Goal: Book appointment/travel/reservation

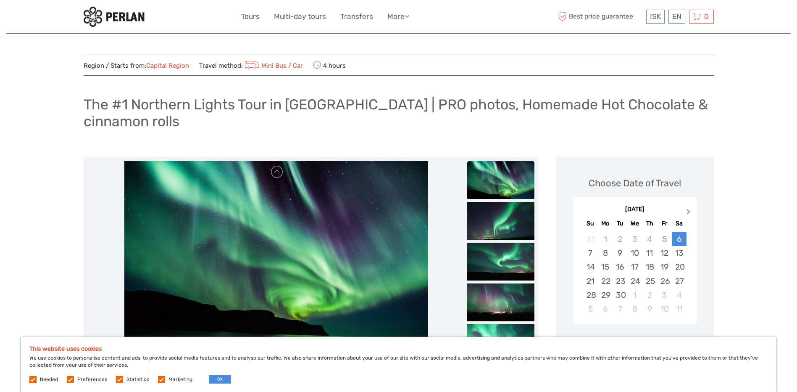
click at [690, 211] on button "Next Month" at bounding box center [689, 213] width 13 height 13
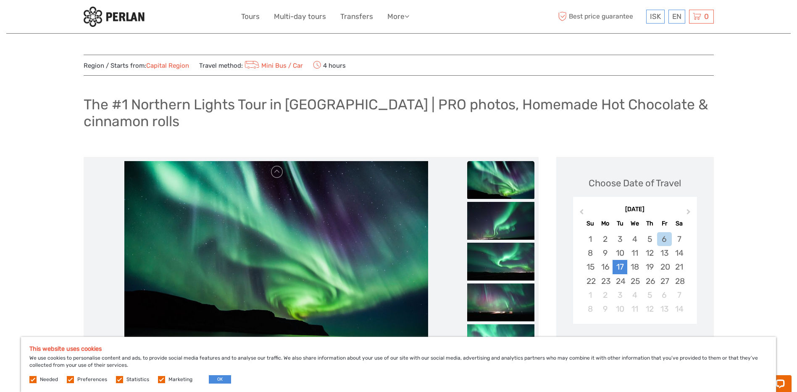
click at [620, 266] on div "17" at bounding box center [620, 267] width 15 height 14
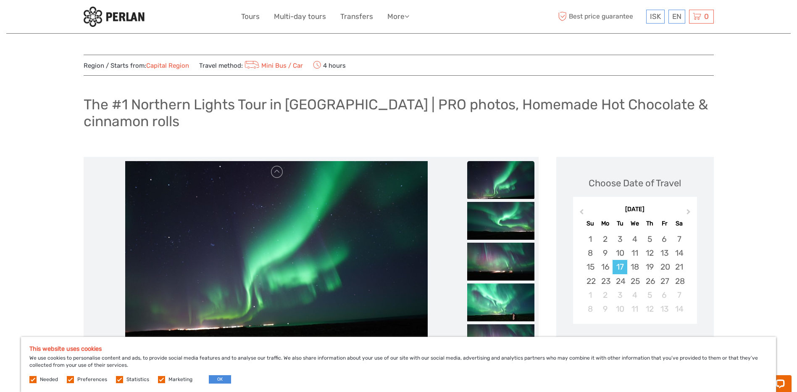
click at [622, 266] on div "17" at bounding box center [620, 267] width 15 height 14
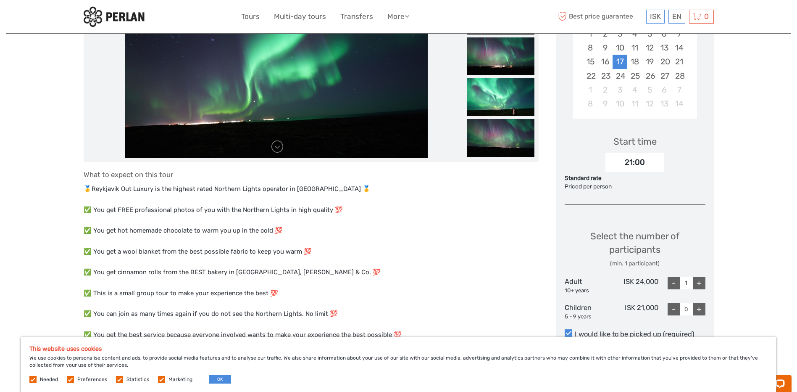
scroll to position [252, 0]
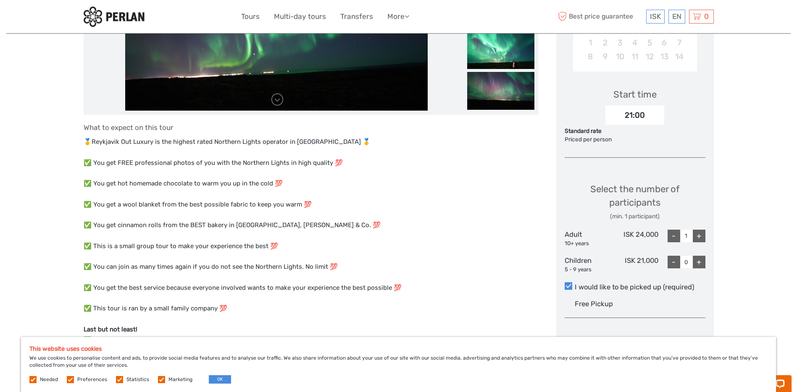
click at [700, 238] on div "+" at bounding box center [699, 235] width 13 height 13
type input "2"
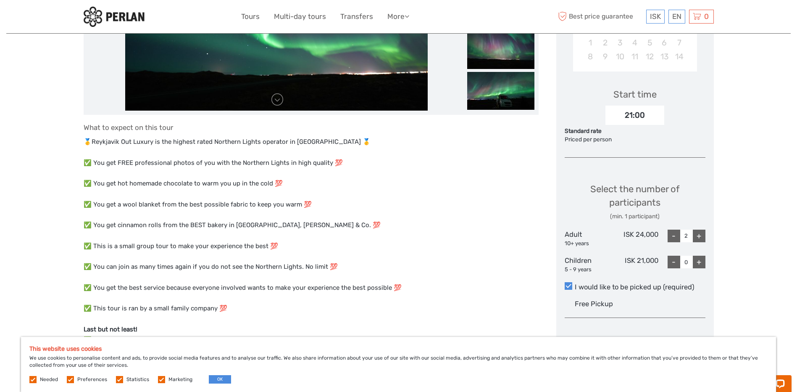
click at [702, 264] on div "+" at bounding box center [699, 262] width 13 height 13
click at [672, 261] on div "-" at bounding box center [674, 262] width 13 height 13
type input "0"
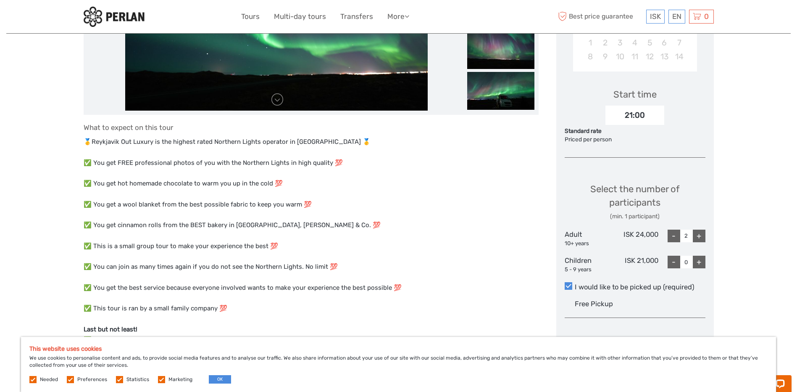
click at [702, 240] on div "+" at bounding box center [699, 235] width 13 height 13
type input "4"
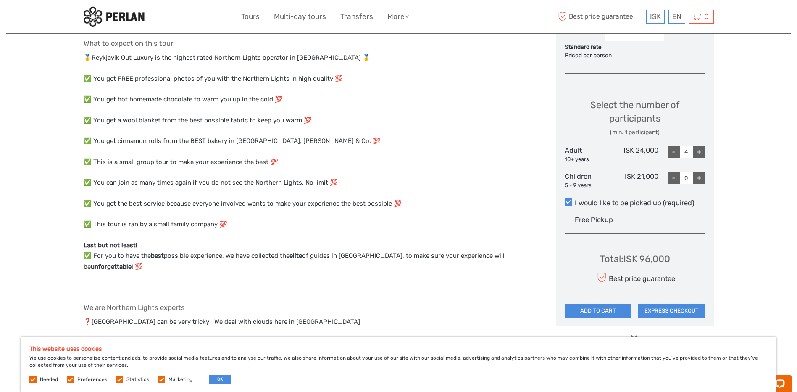
scroll to position [420, 0]
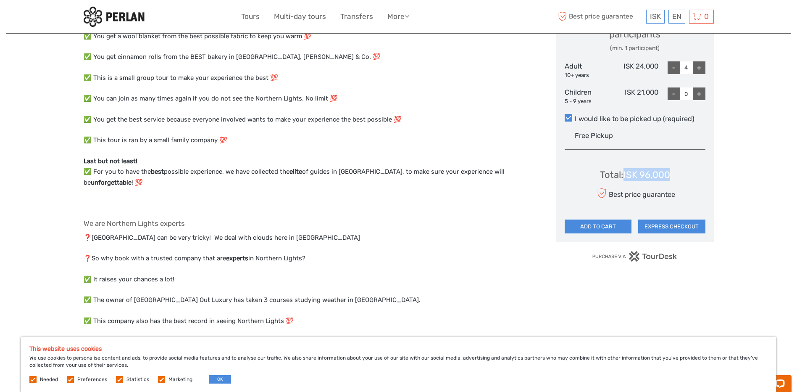
drag, startPoint x: 680, startPoint y: 173, endPoint x: 625, endPoint y: 177, distance: 55.2
click at [625, 177] on div "Total : ISK 96,000 Best price guarantee ADD TO CART EXPRESS CHECKOUT" at bounding box center [635, 194] width 141 height 77
drag, startPoint x: 625, startPoint y: 177, endPoint x: 642, endPoint y: 180, distance: 17.9
copy div "ISK 96,000"
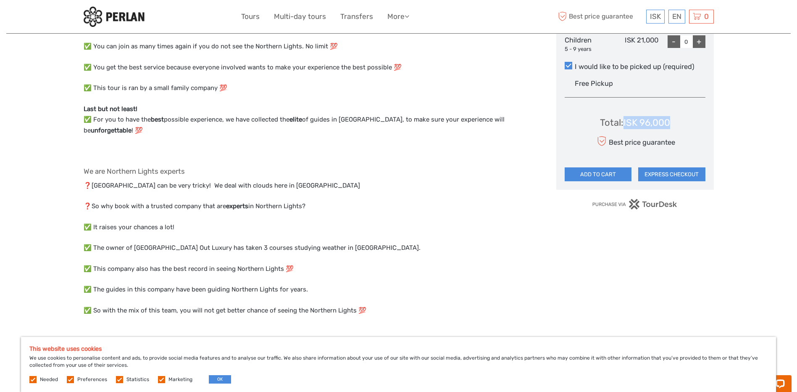
scroll to position [504, 0]
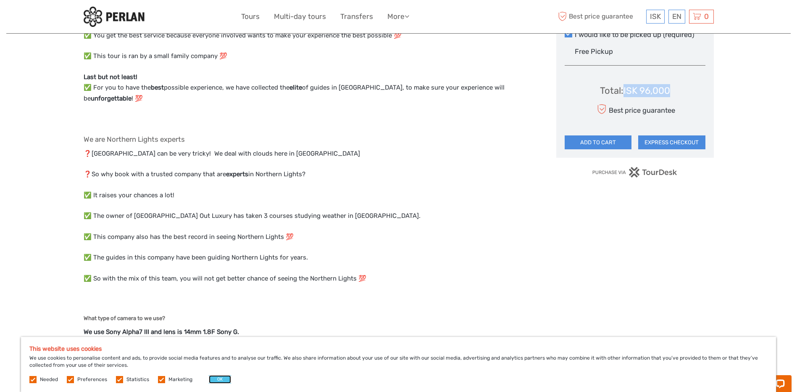
click at [221, 379] on button "OK" at bounding box center [220, 379] width 22 height 8
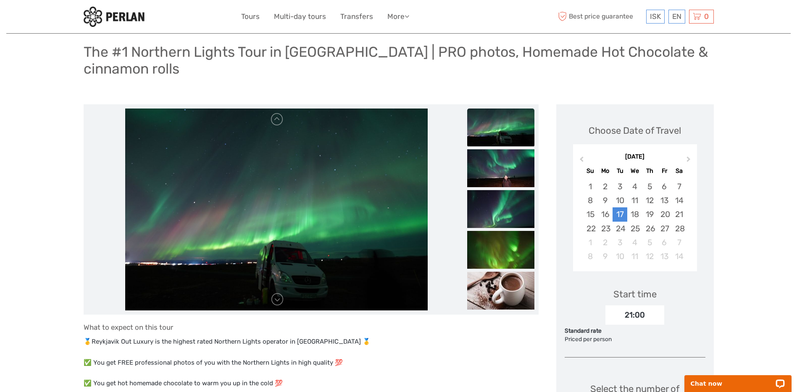
scroll to position [0, 0]
